Goal: Register for event/course

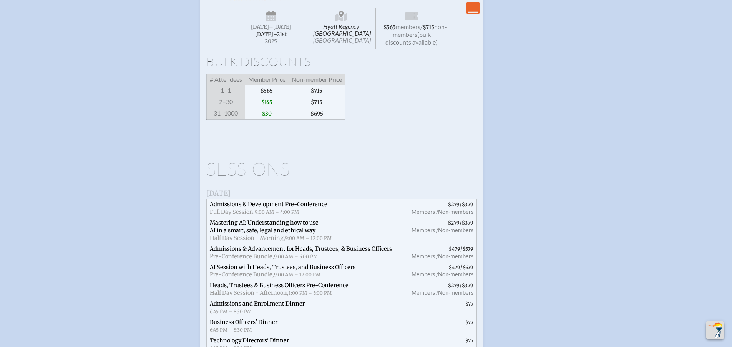
scroll to position [1537, 0]
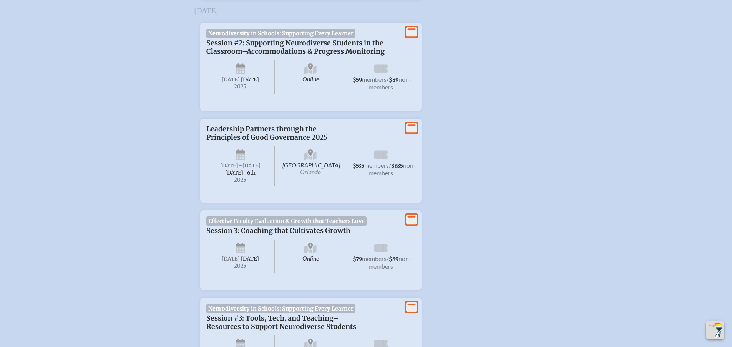
click at [466, 111] on li "View More Neurodiversity in Schools: Supporting Every Learner Session #2: Suppo…" at bounding box center [366, 64] width 357 height 95
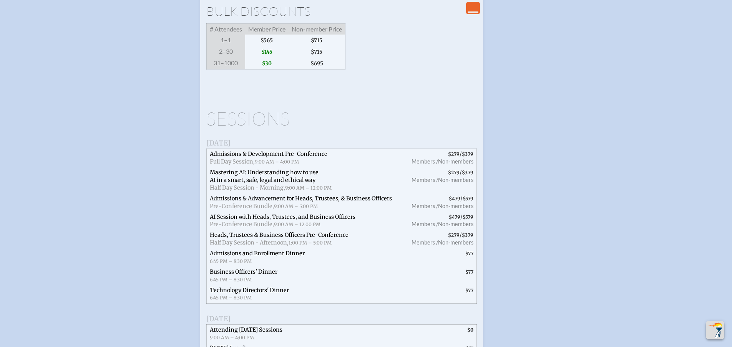
scroll to position [1614, 0]
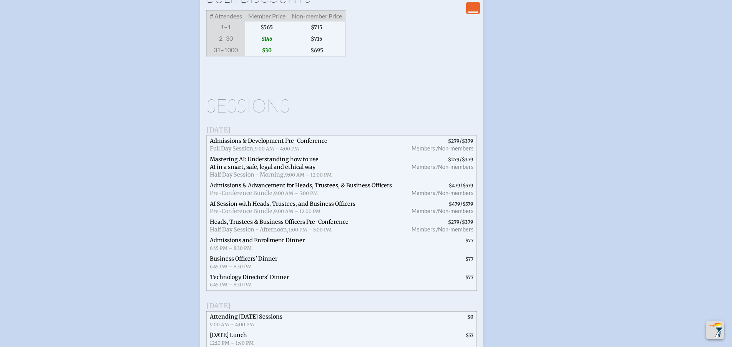
drag, startPoint x: 208, startPoint y: 169, endPoint x: 286, endPoint y: 166, distance: 78.4
click at [286, 115] on h1 "Sessions" at bounding box center [341, 105] width 271 height 18
drag, startPoint x: 212, startPoint y: 61, endPoint x: 253, endPoint y: 65, distance: 41.7
drag, startPoint x: 206, startPoint y: 61, endPoint x: 312, endPoint y: 61, distance: 106.5
